Goal: Task Accomplishment & Management: Use online tool/utility

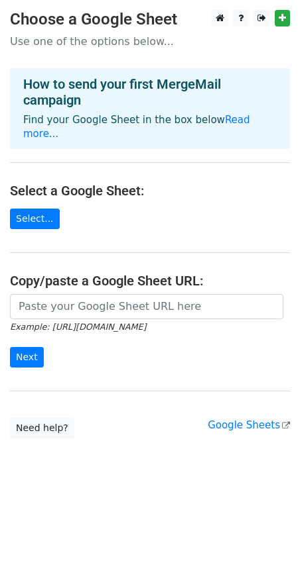
click at [253, 192] on main "Choose a Google Sheet Use one of the options below... How to send your first Me…" at bounding box center [150, 224] width 300 height 429
click at [139, 46] on p "Use one of the options below..." at bounding box center [150, 41] width 280 height 14
drag, startPoint x: 182, startPoint y: 41, endPoint x: -9, endPoint y: 54, distance: 190.7
click at [0, 54] on html "Choose a Google Sheet Use one of the options below... How to send your first Me…" at bounding box center [150, 294] width 300 height 588
click at [69, 42] on p "Use one of the options below..." at bounding box center [150, 41] width 280 height 14
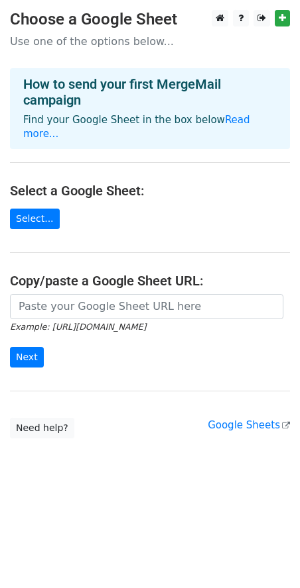
drag, startPoint x: 184, startPoint y: 22, endPoint x: 55, endPoint y: 28, distance: 128.7
click at [9, 28] on main "Choose a Google Sheet Use one of the options below... How to send your first Me…" at bounding box center [150, 224] width 300 height 429
drag, startPoint x: 55, startPoint y: 28, endPoint x: 186, endPoint y: 40, distance: 131.1
click at [186, 40] on p "Use one of the options below..." at bounding box center [150, 41] width 280 height 14
click at [36, 209] on link "Select..." at bounding box center [35, 219] width 50 height 21
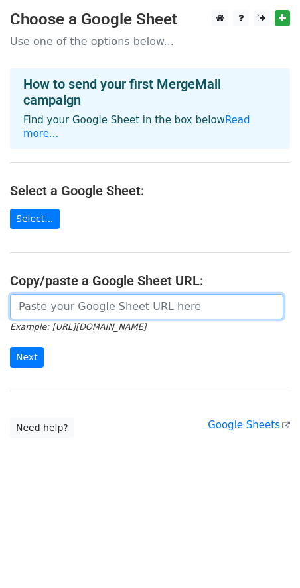
click at [96, 302] on input "url" at bounding box center [146, 306] width 273 height 25
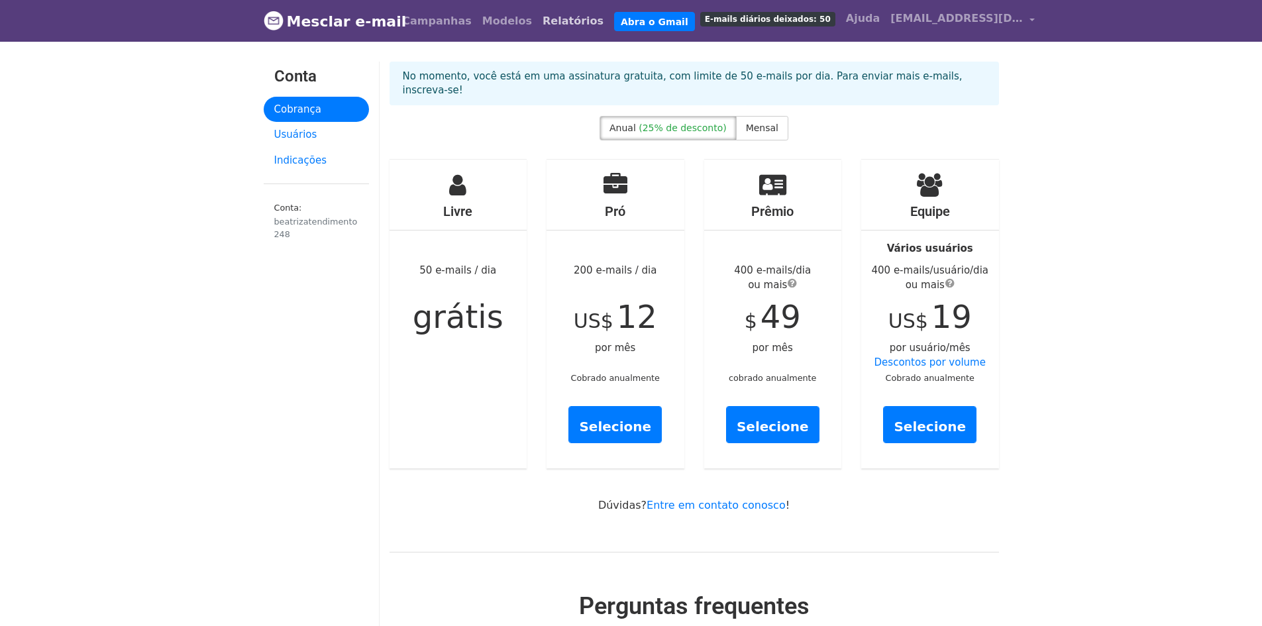
click at [537, 13] on link "Relatórios" at bounding box center [573, 21] width 72 height 27
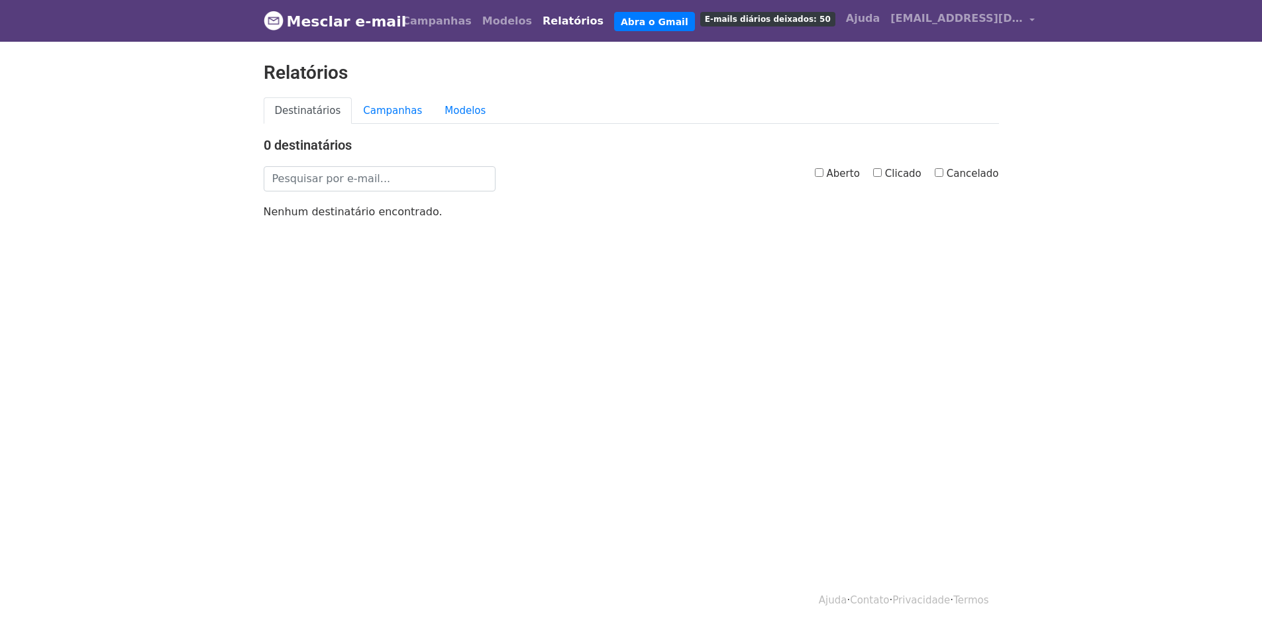
click at [374, 164] on div "0 destinatários Aberto Clicado Cancelado Nenhum destinatário encontrado." at bounding box center [631, 178] width 755 height 82
click at [376, 182] on input "text" at bounding box center [380, 178] width 232 height 25
click at [372, 113] on font "Campanhas" at bounding box center [392, 111] width 59 height 12
click at [393, 105] on font "Campanhas" at bounding box center [392, 111] width 59 height 12
click at [390, 111] on font "Campanhas" at bounding box center [392, 111] width 59 height 12
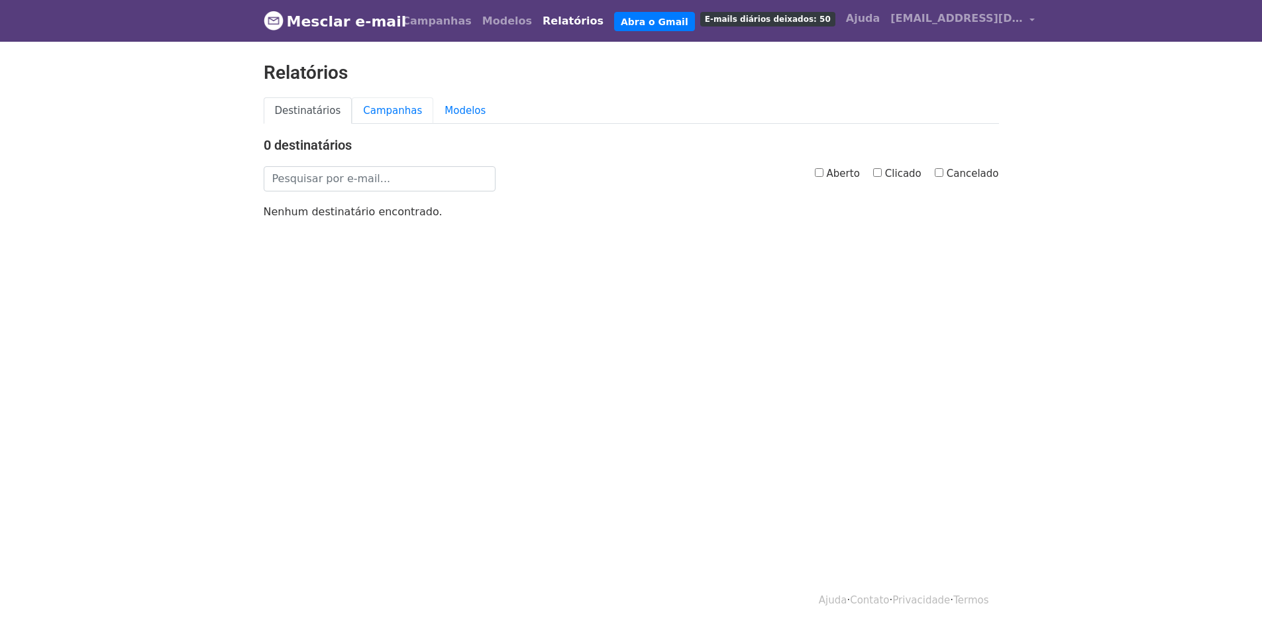
click at [390, 111] on font "Campanhas" at bounding box center [392, 111] width 59 height 12
click at [455, 107] on font "Modelos" at bounding box center [465, 111] width 41 height 12
click at [451, 125] on div "Destinatários Campanhas Modelos" at bounding box center [631, 117] width 755 height 40
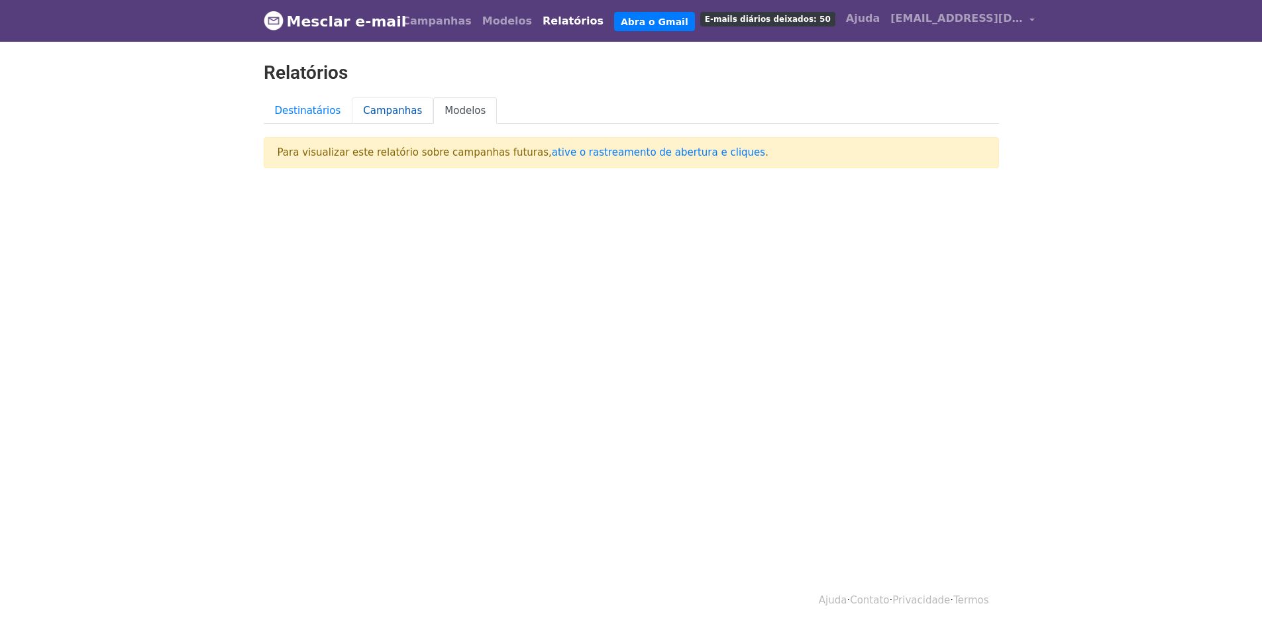
click at [367, 110] on font "Campanhas" at bounding box center [392, 111] width 59 height 12
click at [445, 112] on font "Modelos" at bounding box center [465, 111] width 41 height 12
click at [300, 107] on font "Destinatários" at bounding box center [308, 111] width 66 height 12
